Goal: Task Accomplishment & Management: Manage account settings

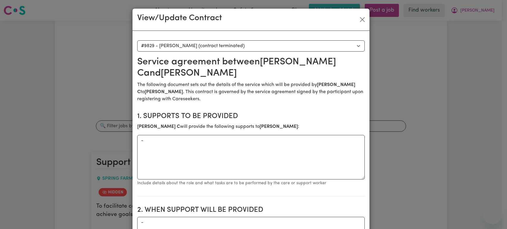
select select "9441"
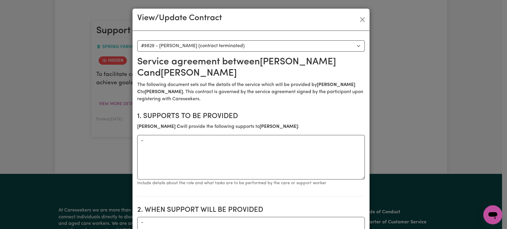
click at [365, 16] on div "View/Update Contract" at bounding box center [251, 20] width 237 height 22
click at [361, 20] on button "Close" at bounding box center [363, 20] width 10 height 10
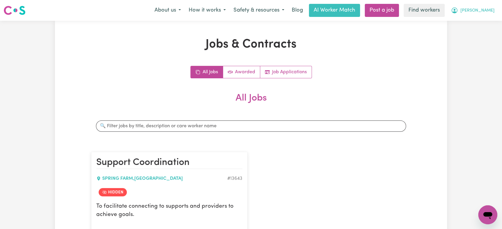
click at [495, 7] on button "[PERSON_NAME]" at bounding box center [472, 10] width 51 height 12
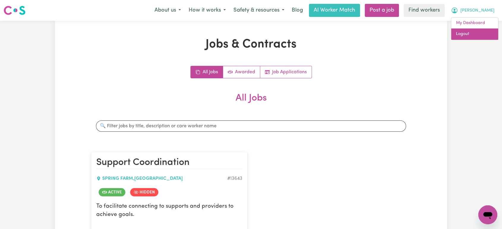
click at [485, 35] on link "Logout" at bounding box center [474, 34] width 47 height 11
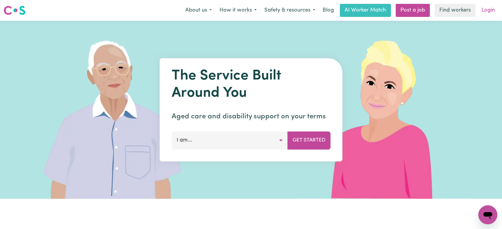
click at [487, 11] on link "Login" at bounding box center [488, 10] width 21 height 13
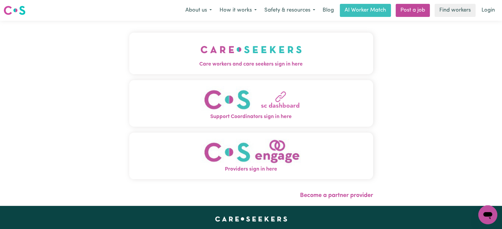
click at [230, 58] on div "Care workers and care seekers sign in here Support Coordinators sign in here Pr…" at bounding box center [251, 113] width 251 height 185
click at [225, 65] on span "Care workers and care seekers sign in here" at bounding box center [251, 65] width 244 height 8
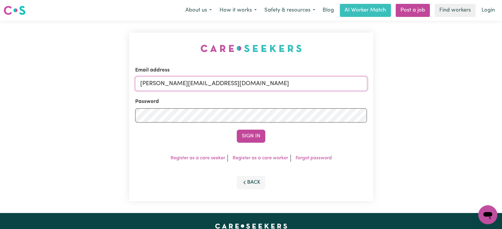
click at [268, 82] on input "[PERSON_NAME][EMAIL_ADDRESS][DOMAIN_NAME]" at bounding box center [251, 84] width 232 height 14
click at [202, 83] on input "[PERSON_NAME][EMAIL_ADDRESS][DOMAIN_NAME]" at bounding box center [251, 84] width 232 height 14
drag, startPoint x: 283, startPoint y: 85, endPoint x: 170, endPoint y: 89, distance: 113.3
click at [170, 89] on input "[EMAIL_ADDRESS][DOMAIN_NAME] |" at bounding box center [251, 84] width 232 height 14
click at [265, 84] on input "[EMAIL_ADDRESS][DOMAIN_NAME] |" at bounding box center [251, 84] width 232 height 14
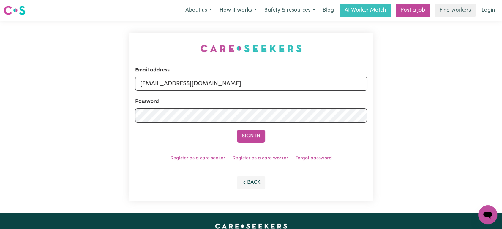
type input "[EMAIL_ADDRESS][DOMAIN_NAME]"
click at [237, 130] on button "Sign In" at bounding box center [251, 136] width 29 height 13
